Goal: Find specific page/section: Find specific page/section

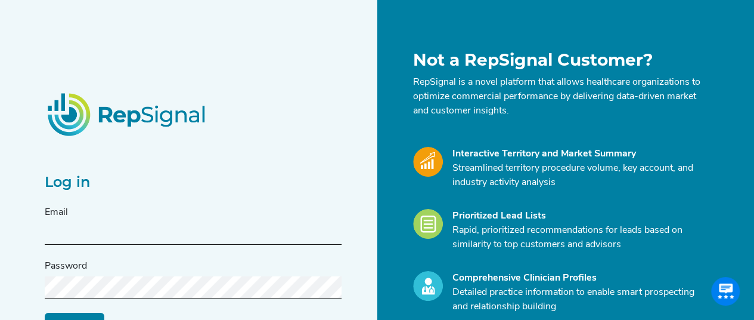
click at [140, 232] on input "text" at bounding box center [193, 233] width 297 height 22
type input "[PERSON_NAME][EMAIL_ADDRESS][PERSON_NAME][DOMAIN_NAME]"
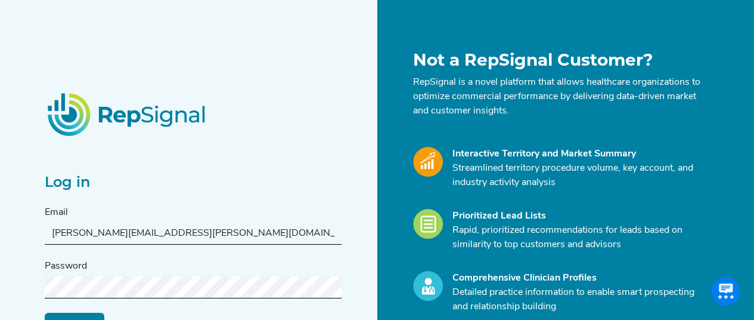
click at [45, 312] on input "Log in" at bounding box center [75, 323] width 60 height 23
click at [29, 280] on div "Log in Email [PERSON_NAME][EMAIL_ADDRESS][PERSON_NAME][DOMAIN_NAME] Password Lo…" at bounding box center [377, 237] width 754 height 475
click at [45, 312] on input "Log in" at bounding box center [75, 323] width 60 height 23
click at [63, 315] on input "Log in" at bounding box center [75, 323] width 60 height 23
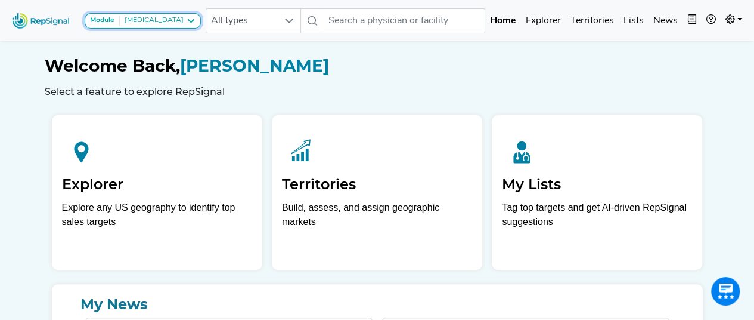
click at [186, 24] on icon at bounding box center [191, 21] width 10 height 10
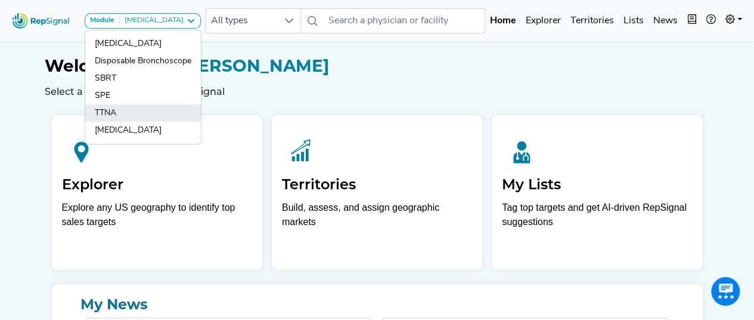
click at [132, 114] on link "TTNA" at bounding box center [143, 112] width 116 height 17
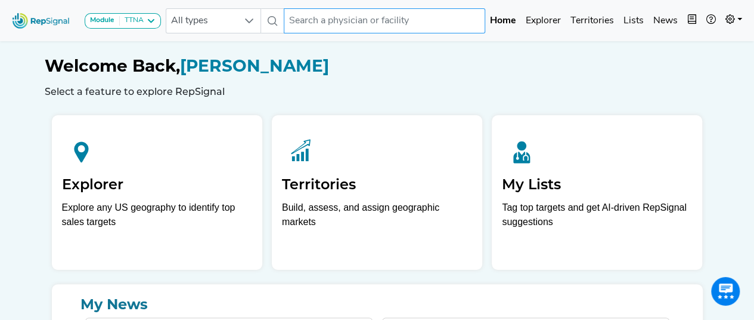
click at [348, 23] on input "text" at bounding box center [385, 20] width 202 height 25
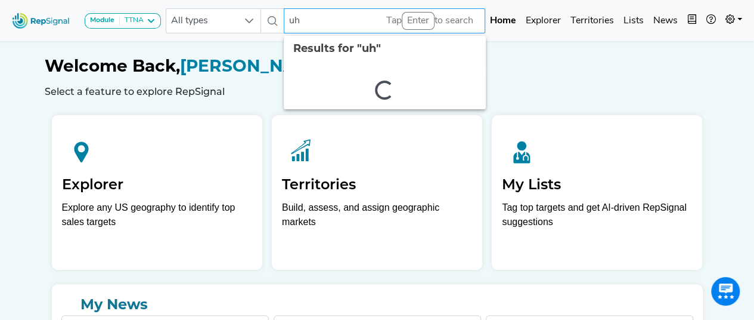
type input "u"
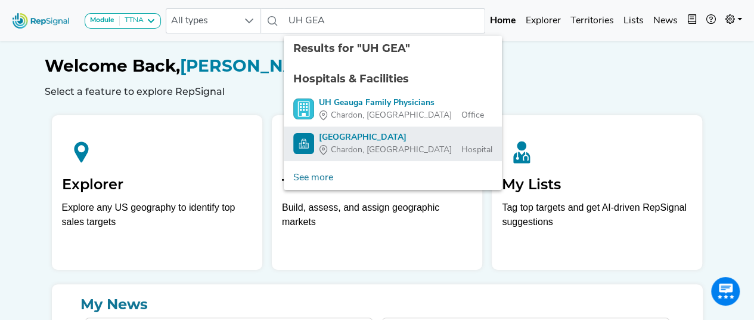
click at [359, 142] on div "[GEOGRAPHIC_DATA]" at bounding box center [406, 137] width 174 height 13
type input "[GEOGRAPHIC_DATA]"
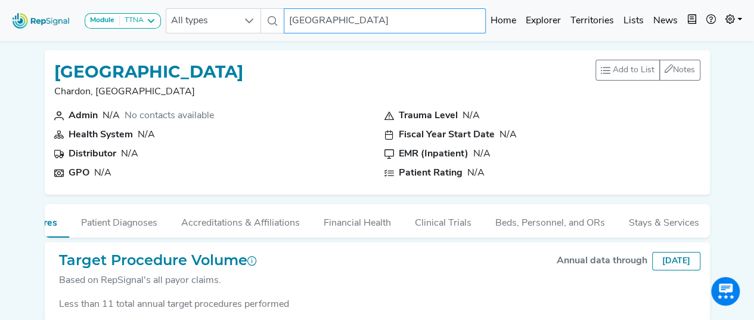
scroll to position [63, 0]
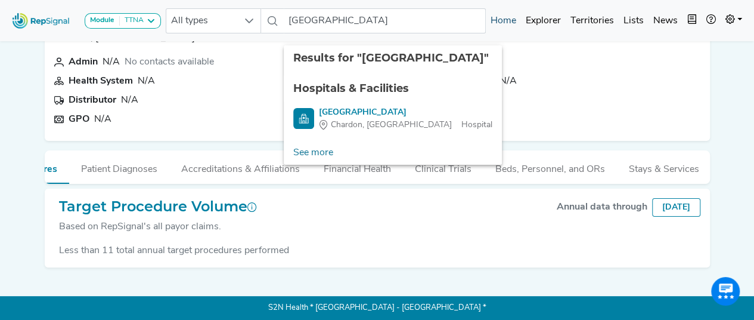
click at [509, 21] on link "Home" at bounding box center [503, 21] width 35 height 24
